Goal: Download file/media

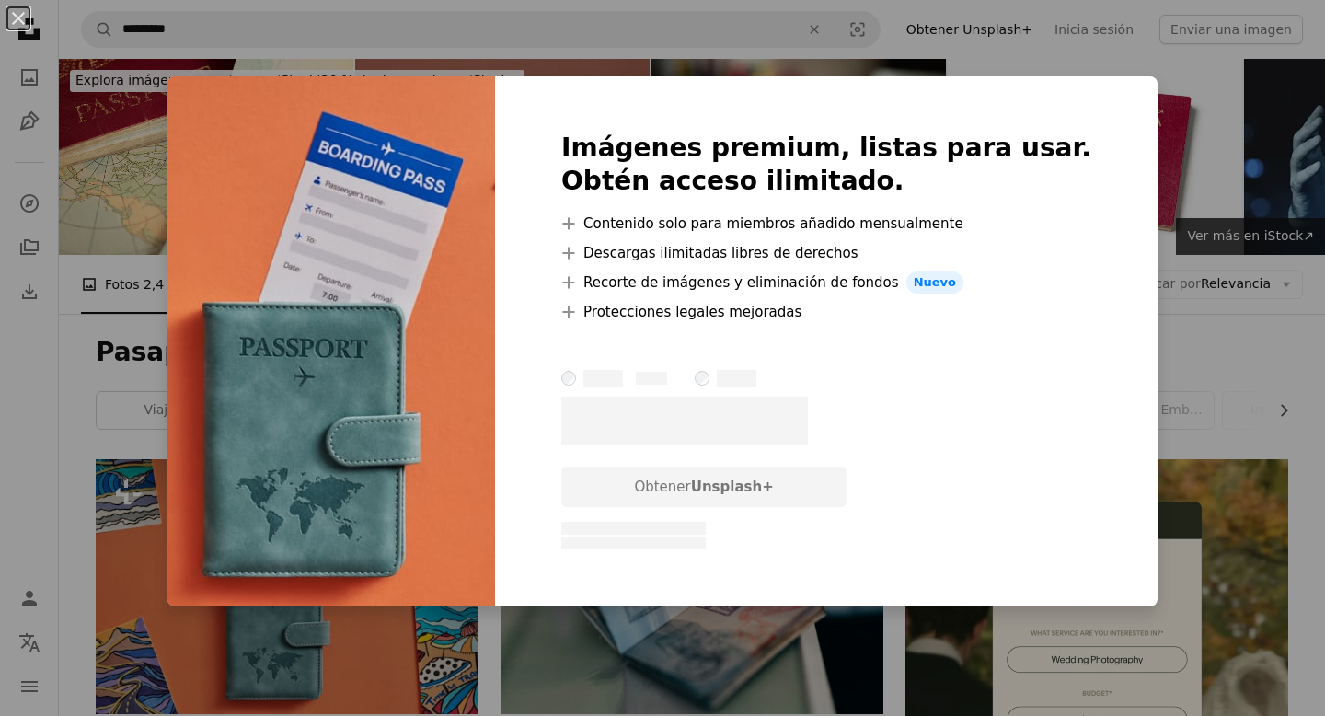
scroll to position [321, 0]
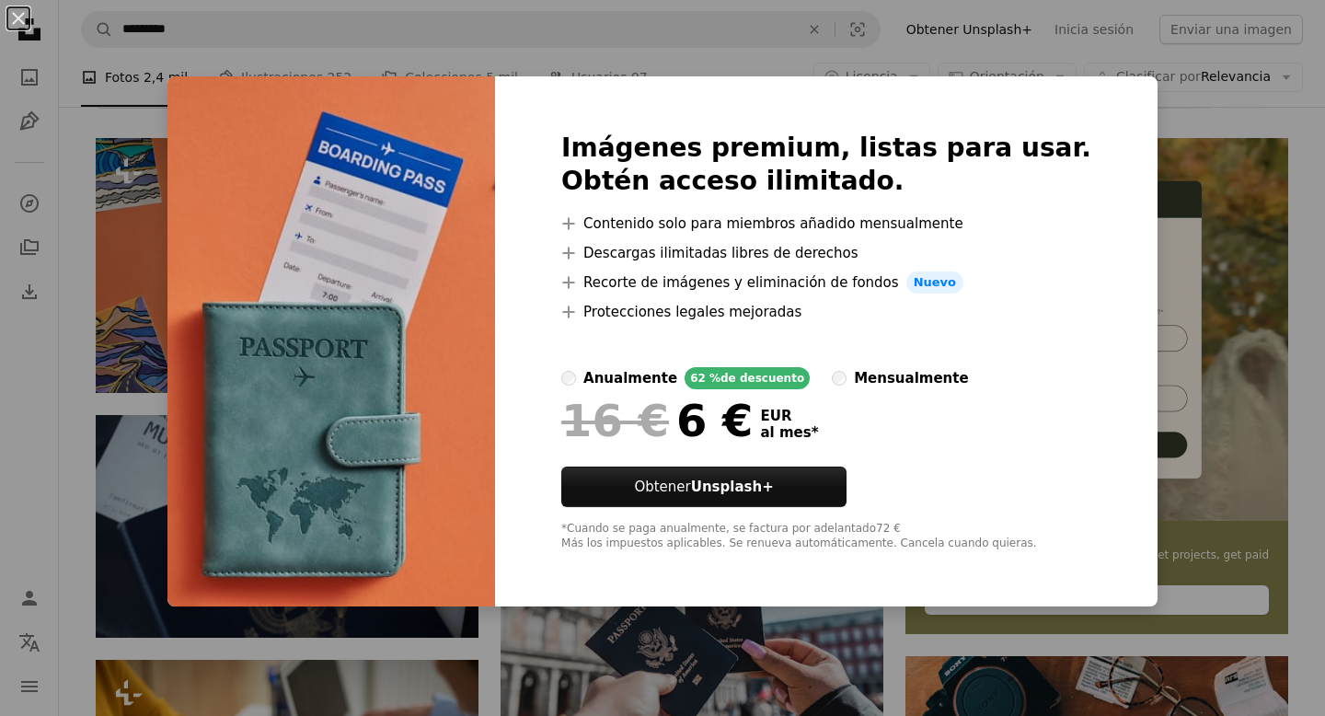
click at [664, 46] on div "An X shape Imágenes premium, listas para usar. Obtén acceso ilimitado. A plus s…" at bounding box center [662, 358] width 1325 height 716
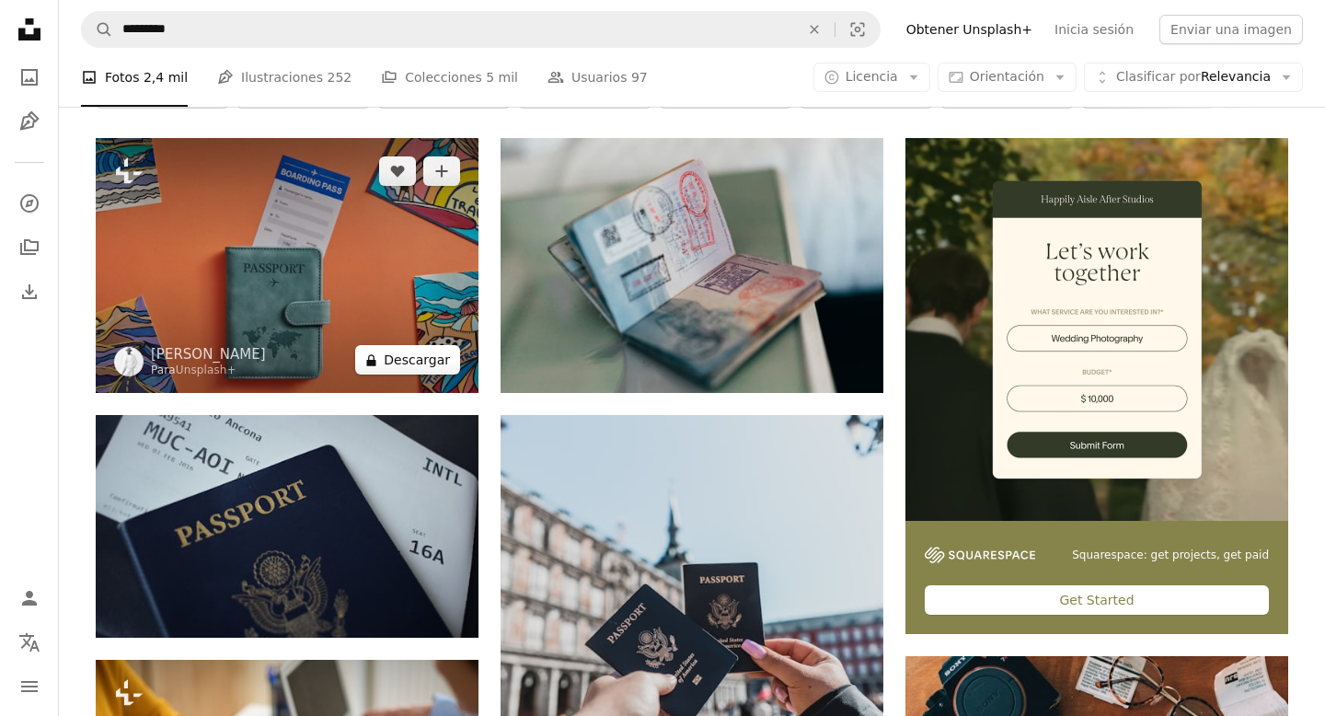
click at [411, 361] on button "A lock Descargar" at bounding box center [407, 359] width 105 height 29
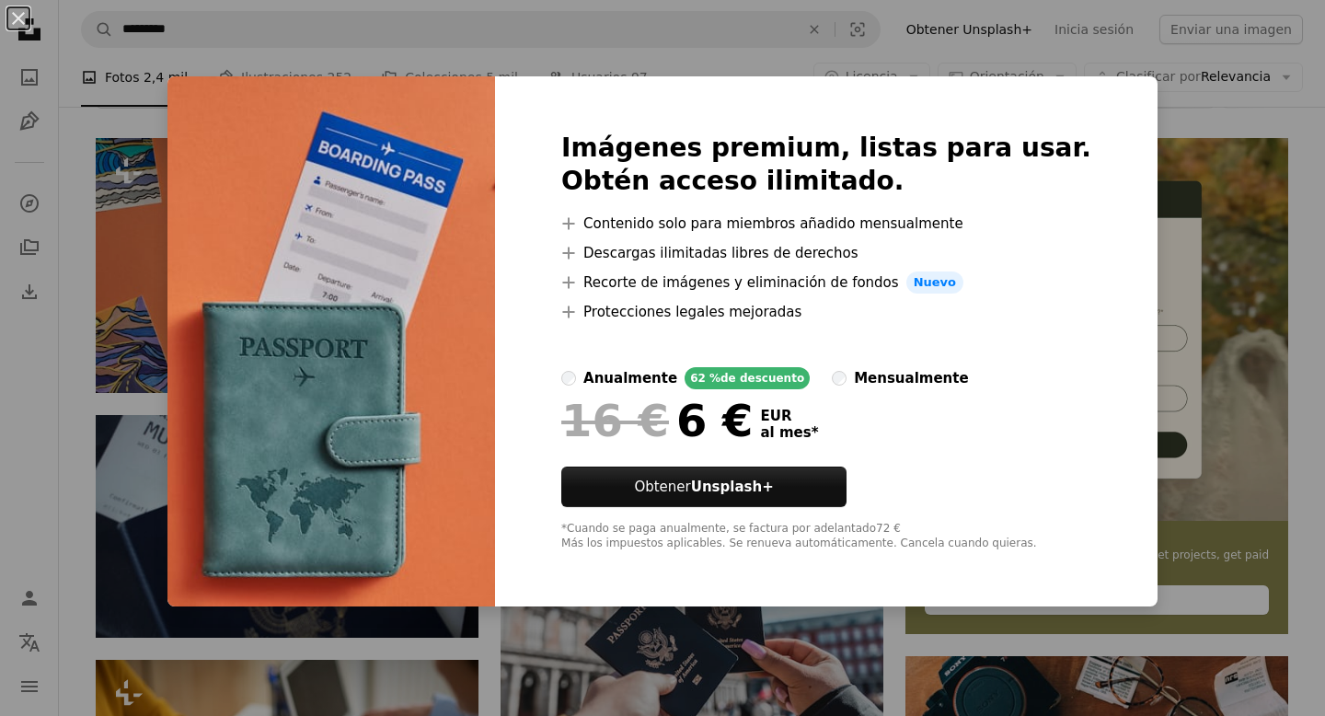
click at [872, 122] on div "Imágenes premium, listas para usar. Obtén acceso ilimitado. A plus sign Conteni…" at bounding box center [826, 341] width 663 height 530
click at [655, 95] on div "Imágenes premium, listas para usar. Obtén acceso ilimitado. A plus sign Conteni…" at bounding box center [826, 341] width 663 height 530
click at [302, 170] on img at bounding box center [331, 341] width 328 height 530
click at [140, 208] on div "An X shape Imágenes premium, listas para usar. Obtén acceso ilimitado. A plus s…" at bounding box center [662, 358] width 1325 height 716
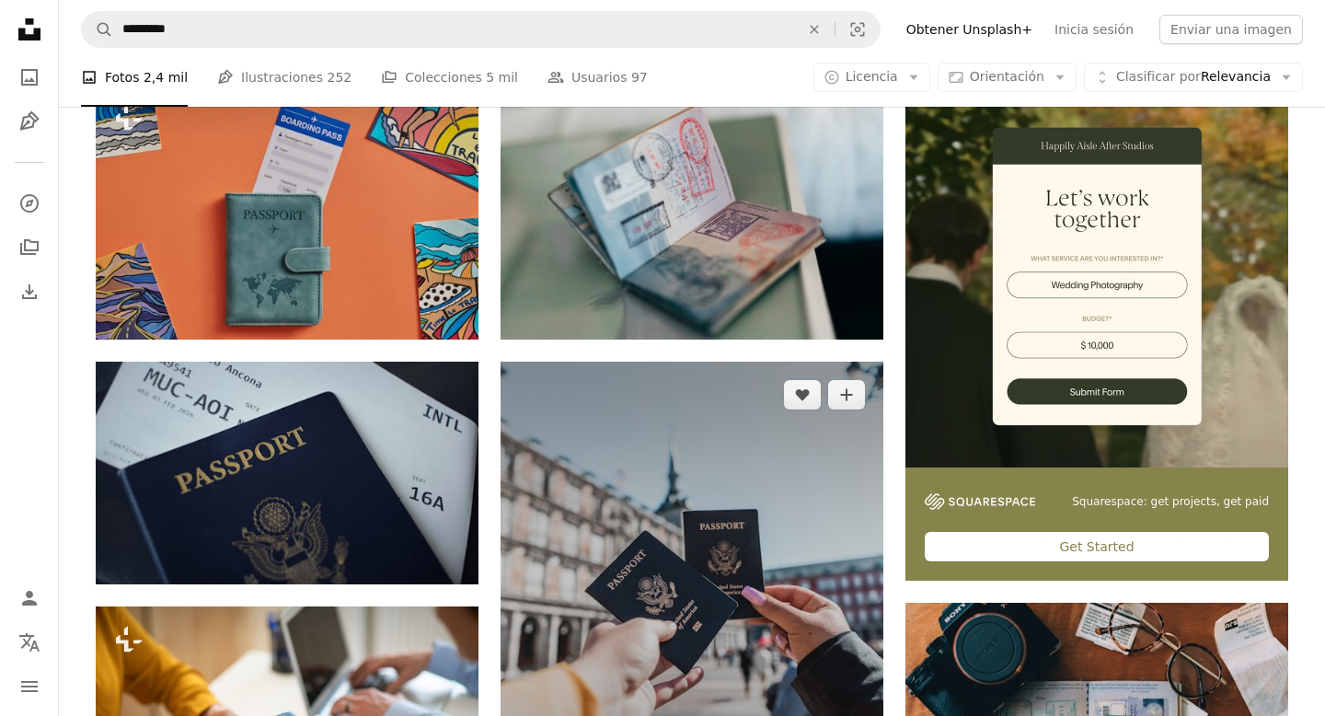
scroll to position [363, 0]
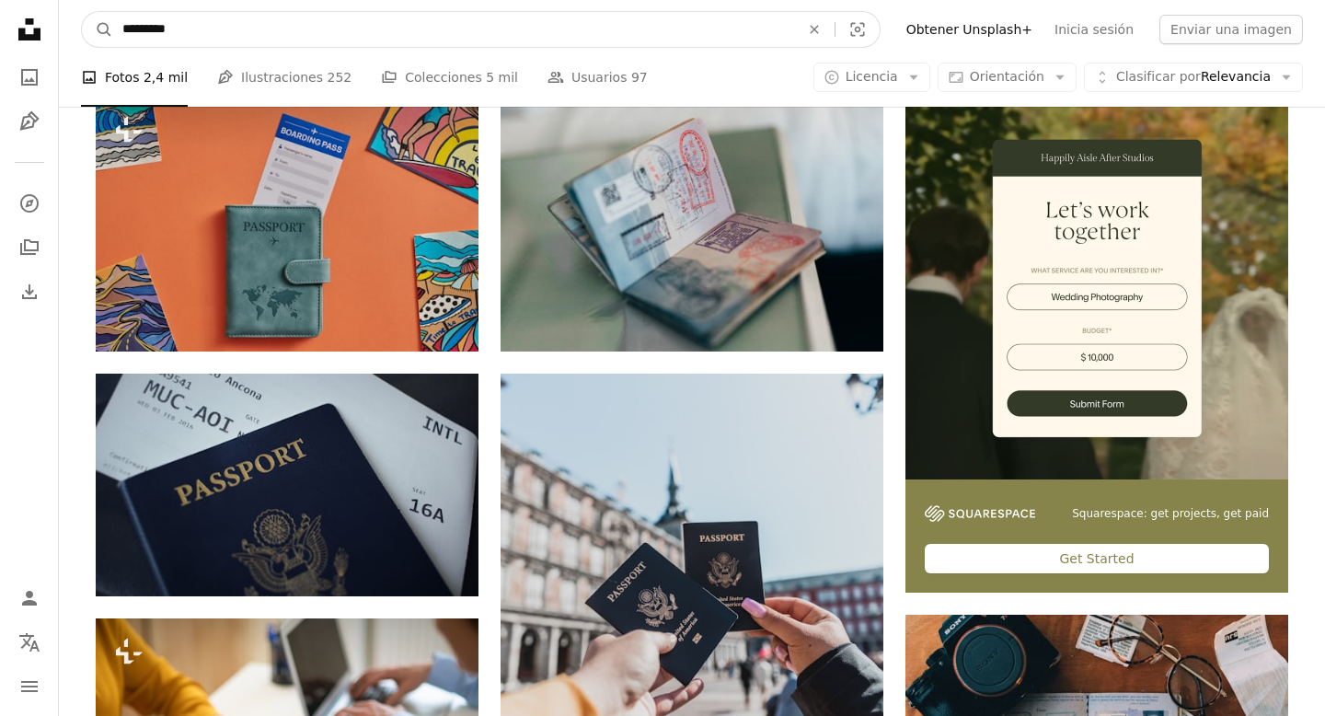
drag, startPoint x: 315, startPoint y: 40, endPoint x: 6, endPoint y: 34, distance: 308.3
type input "**"
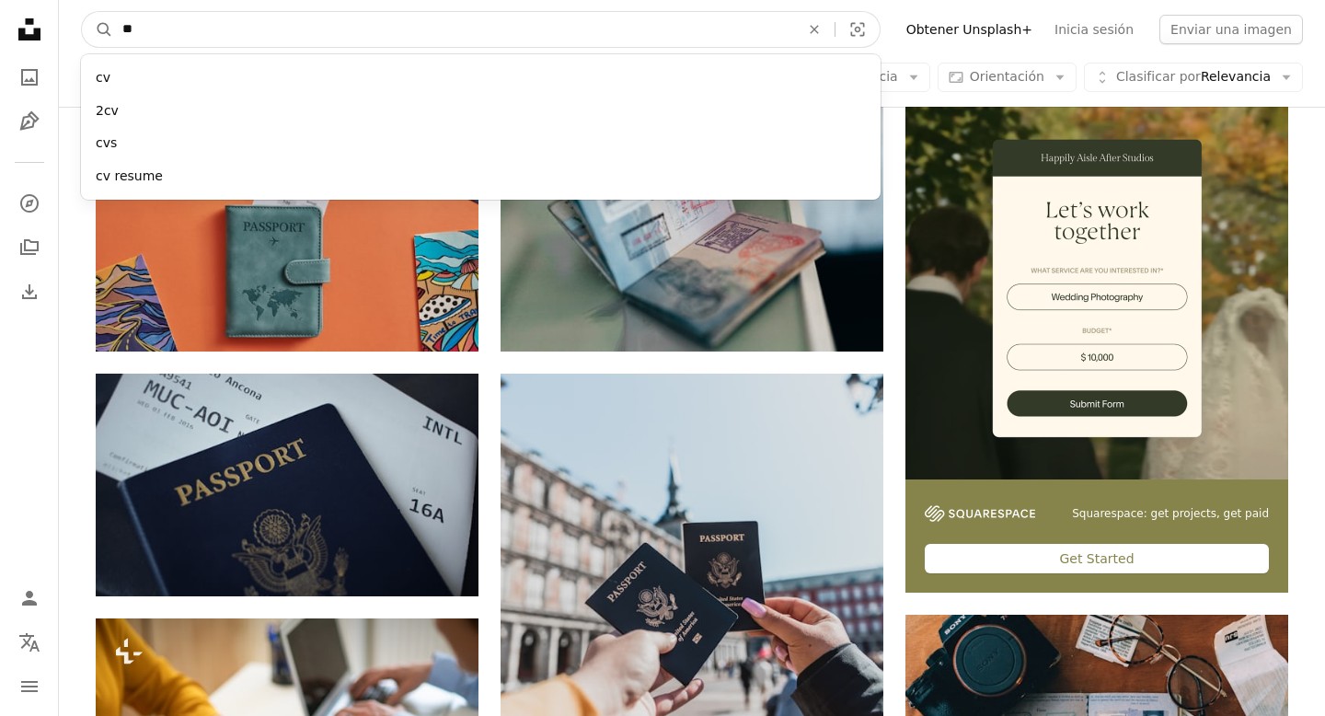
click button "A magnifying glass" at bounding box center [97, 29] width 31 height 35
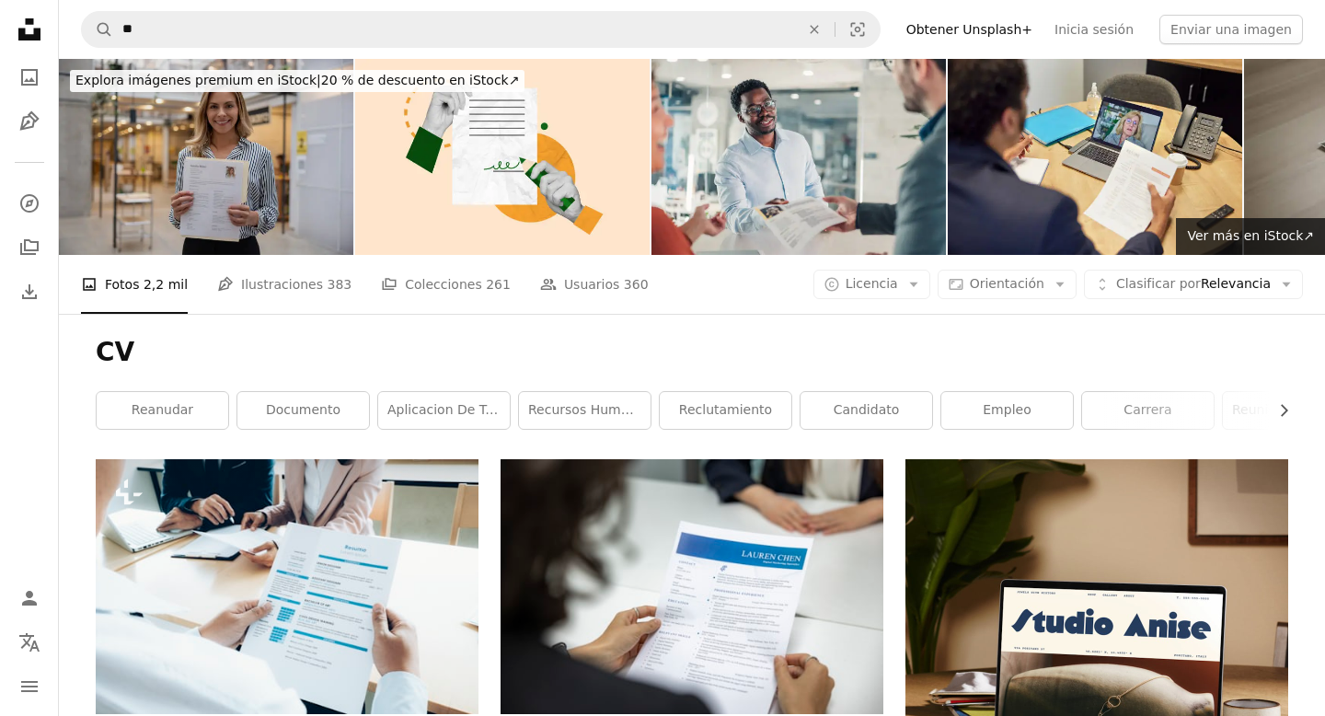
click at [298, 231] on img at bounding box center [206, 157] width 294 height 196
click at [310, 222] on img at bounding box center [206, 157] width 294 height 196
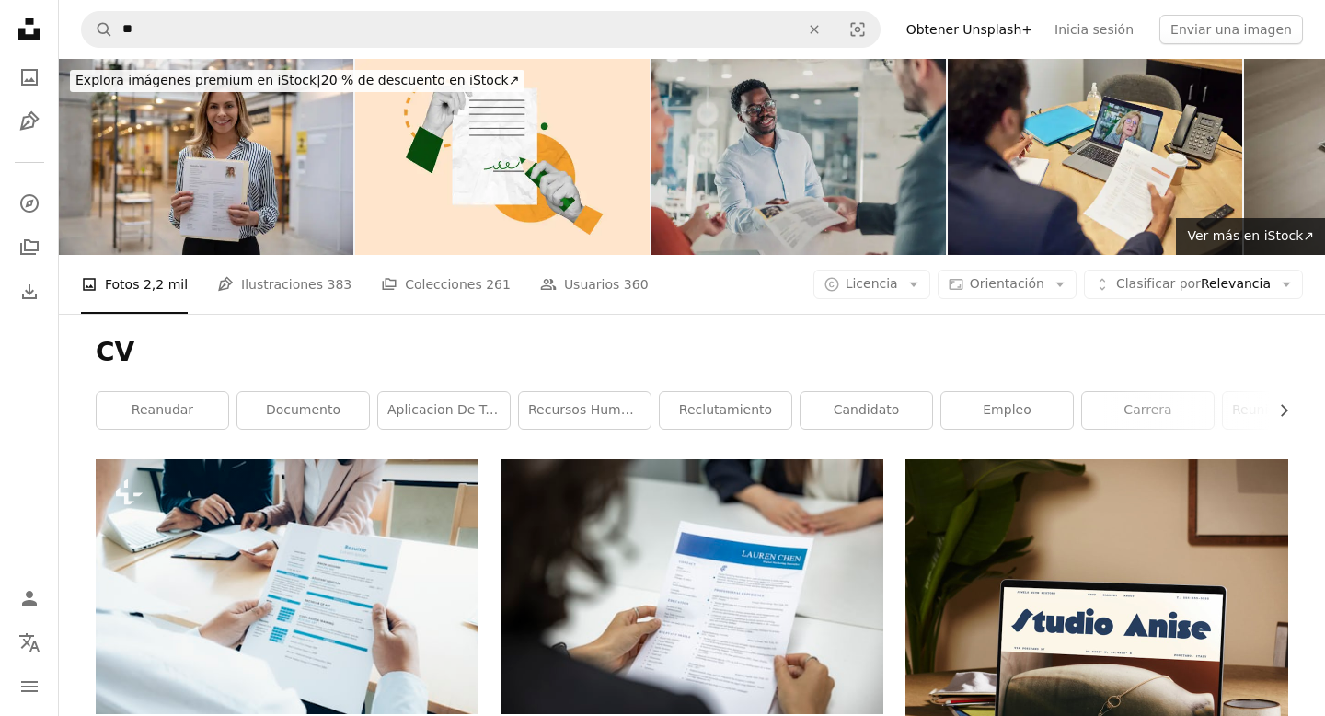
click at [760, 179] on img at bounding box center [798, 157] width 294 height 196
